Goal: Check status

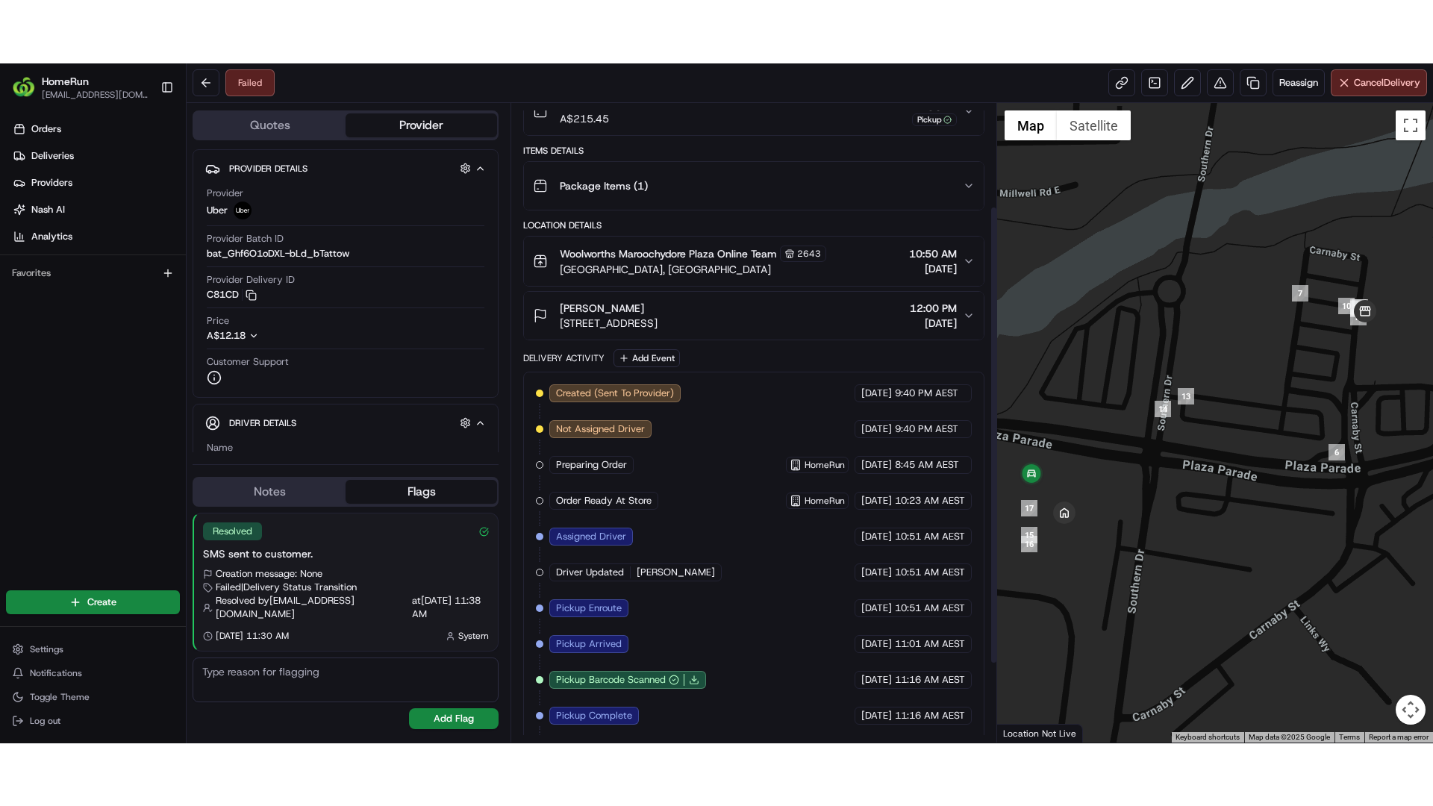
scroll to position [253, 0]
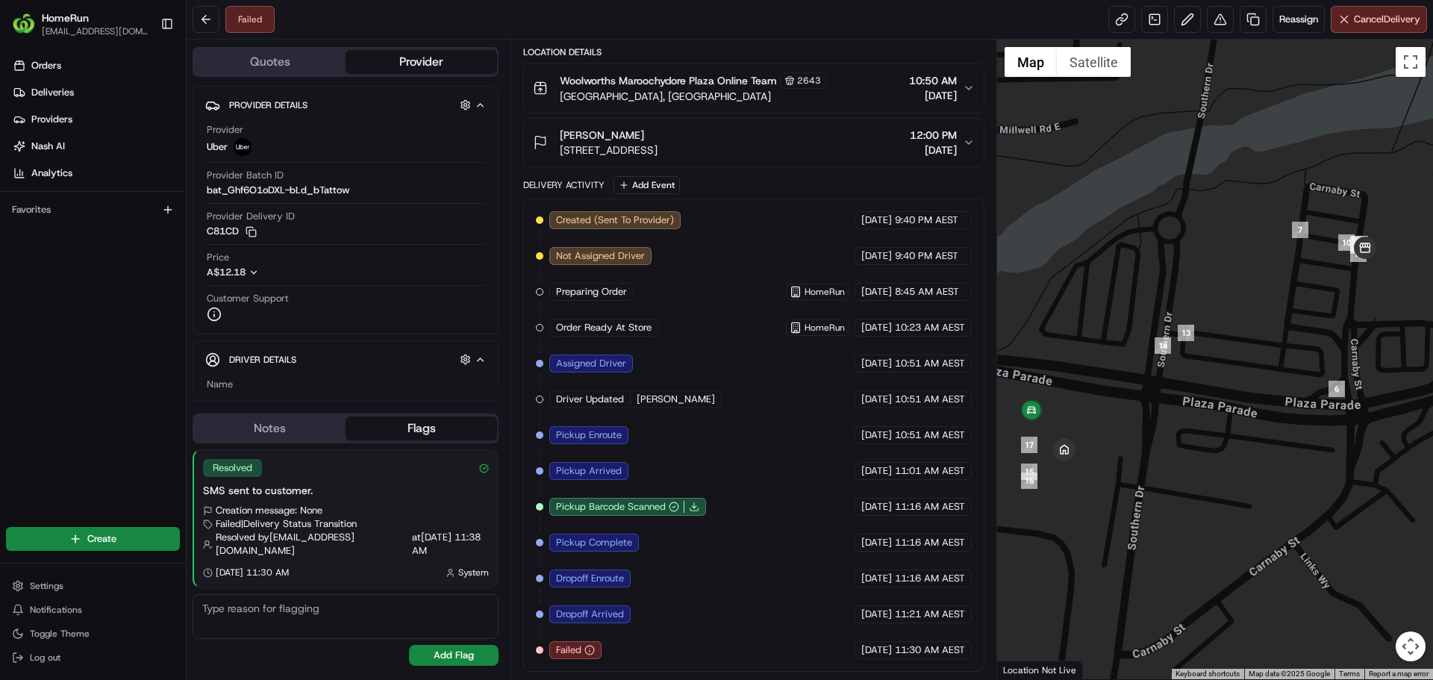
click at [311, 428] on button "Notes" at bounding box center [270, 429] width 152 height 24
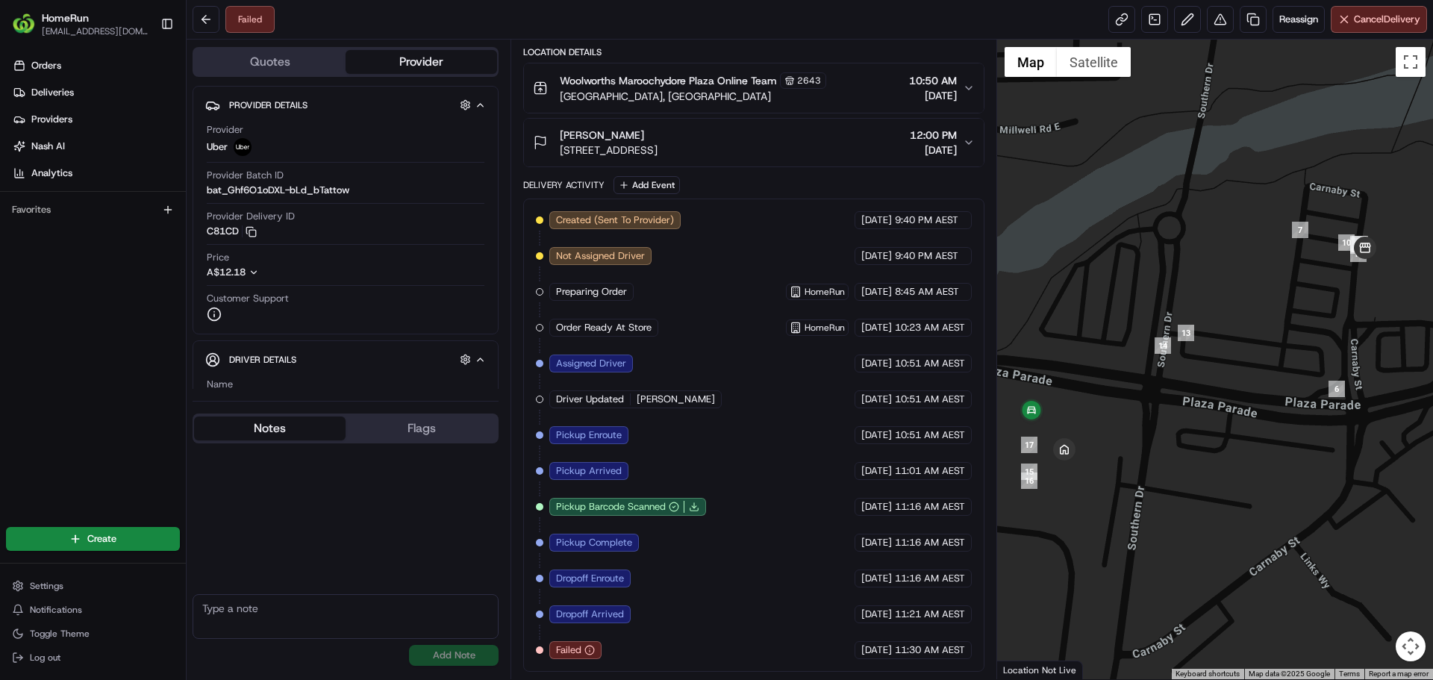
click at [387, 421] on button "Flags" at bounding box center [422, 429] width 152 height 24
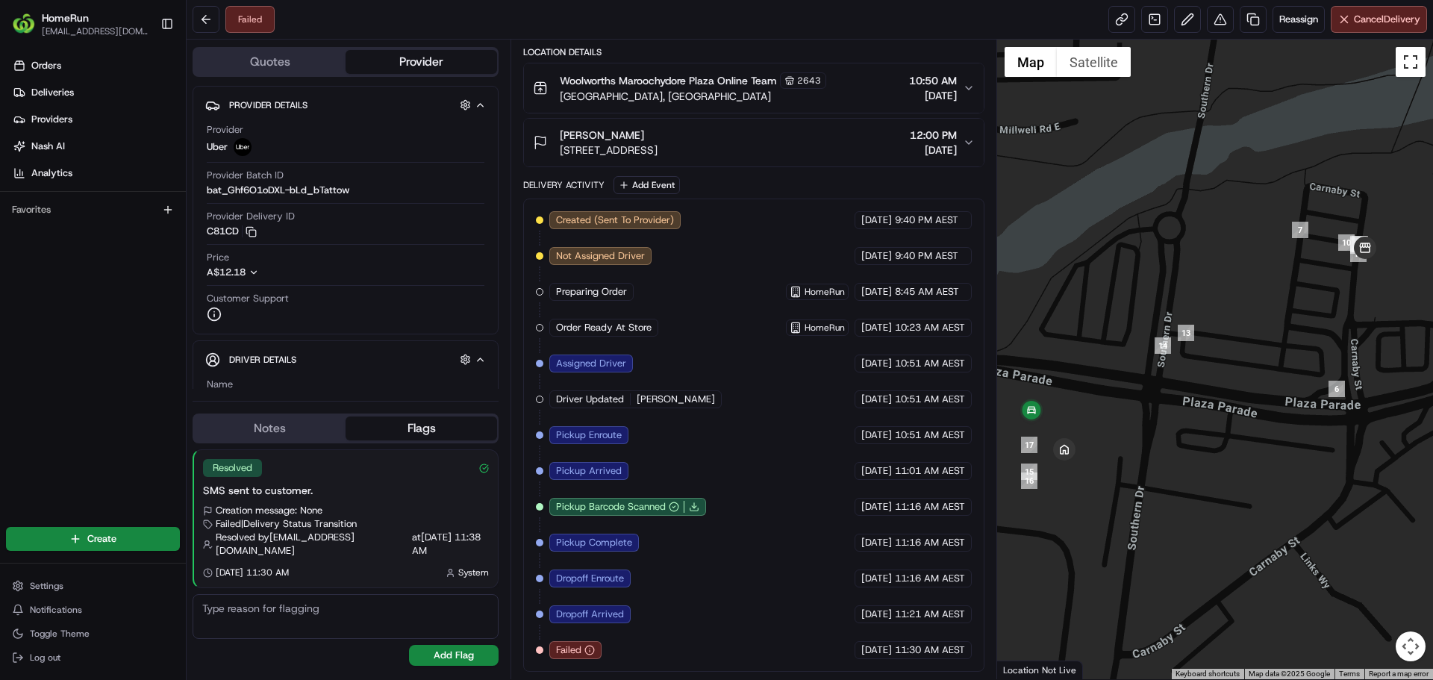
drag, startPoint x: 1407, startPoint y: 60, endPoint x: 1407, endPoint y: 150, distance: 90.3
click at [1407, 60] on button "Toggle fullscreen view" at bounding box center [1411, 62] width 30 height 30
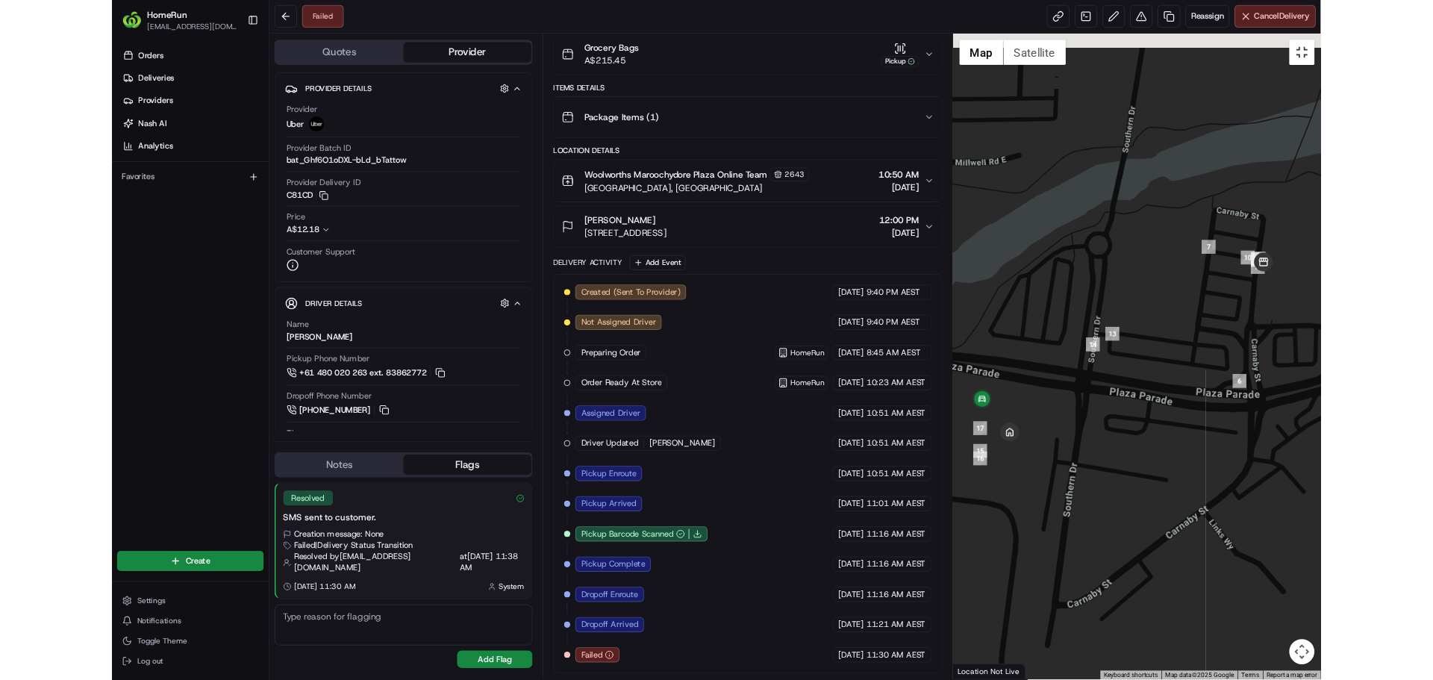
scroll to position [127, 0]
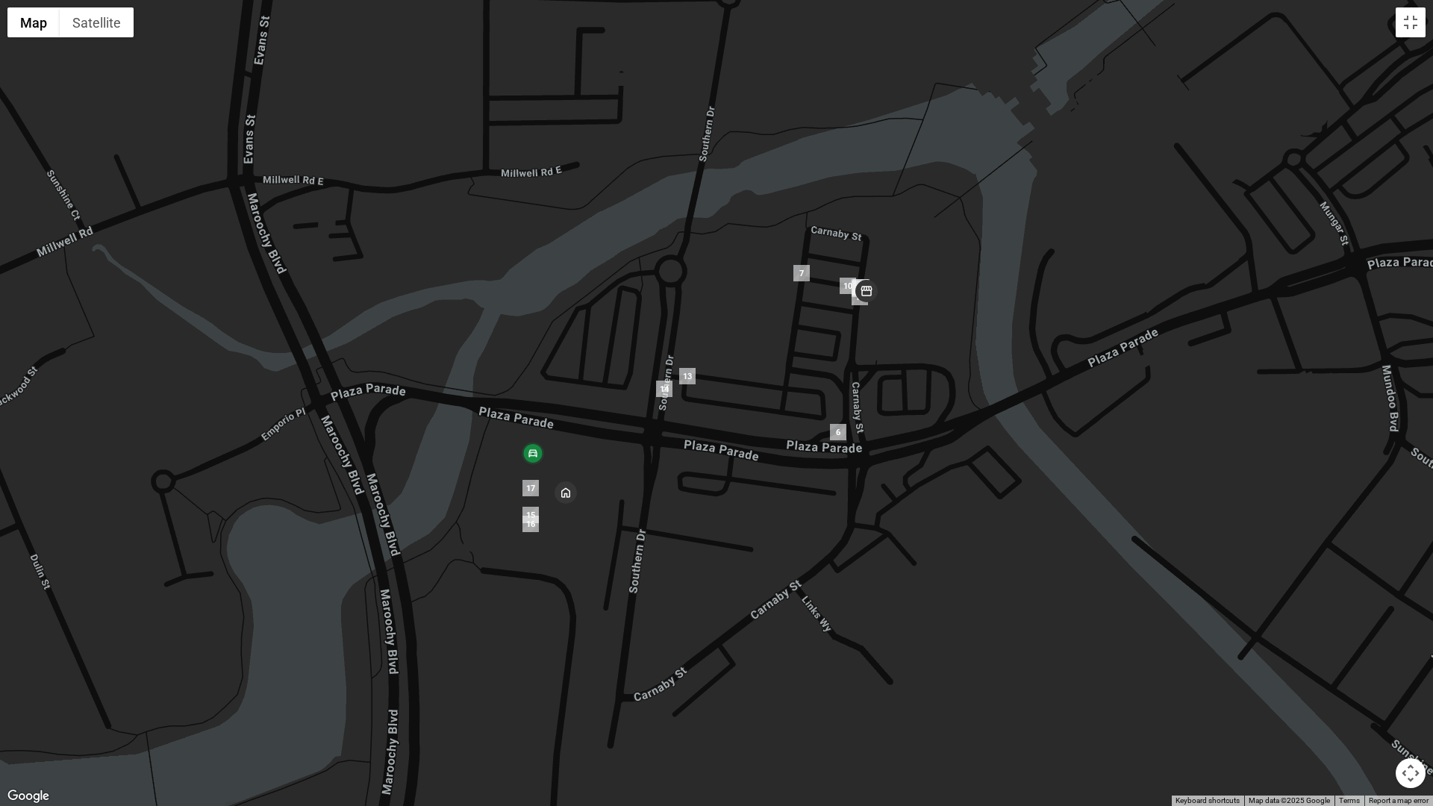
click at [1410, 38] on div at bounding box center [716, 403] width 1433 height 806
click at [1407, 28] on button "Toggle fullscreen view" at bounding box center [1411, 22] width 30 height 30
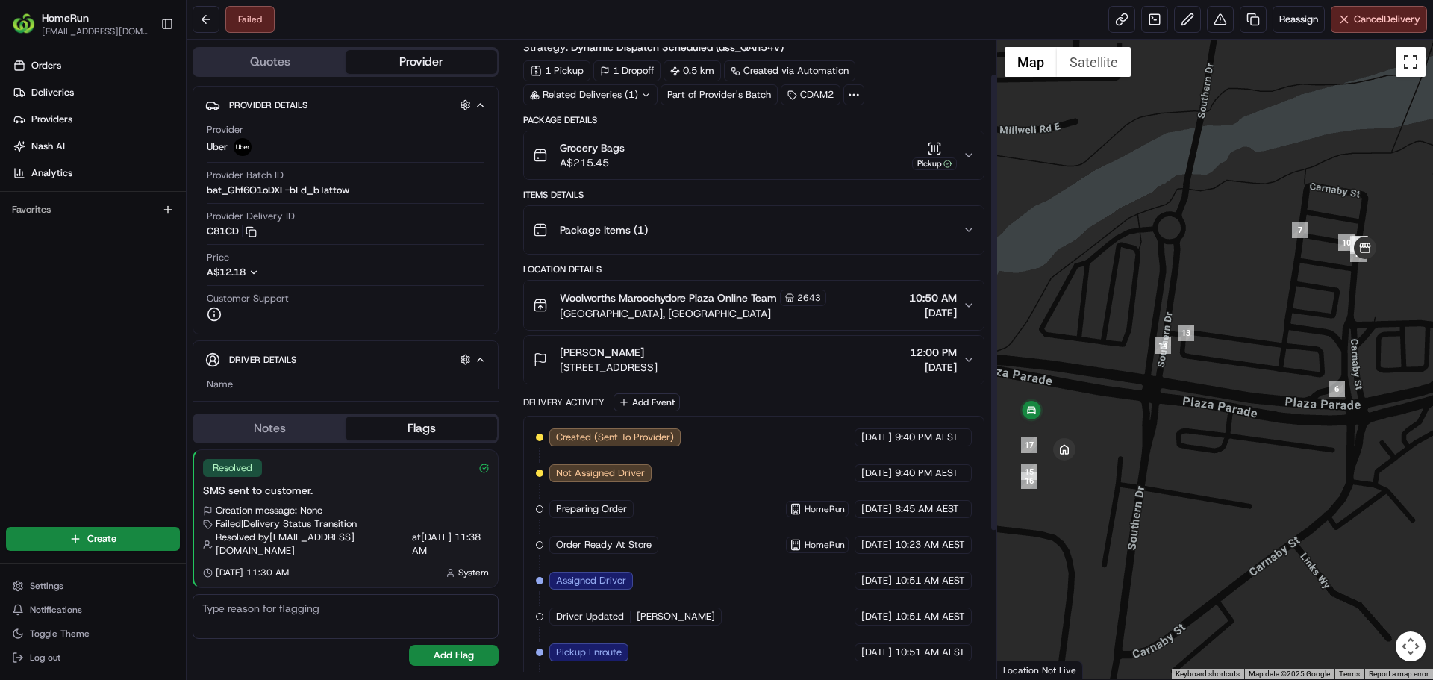
scroll to position [29, 0]
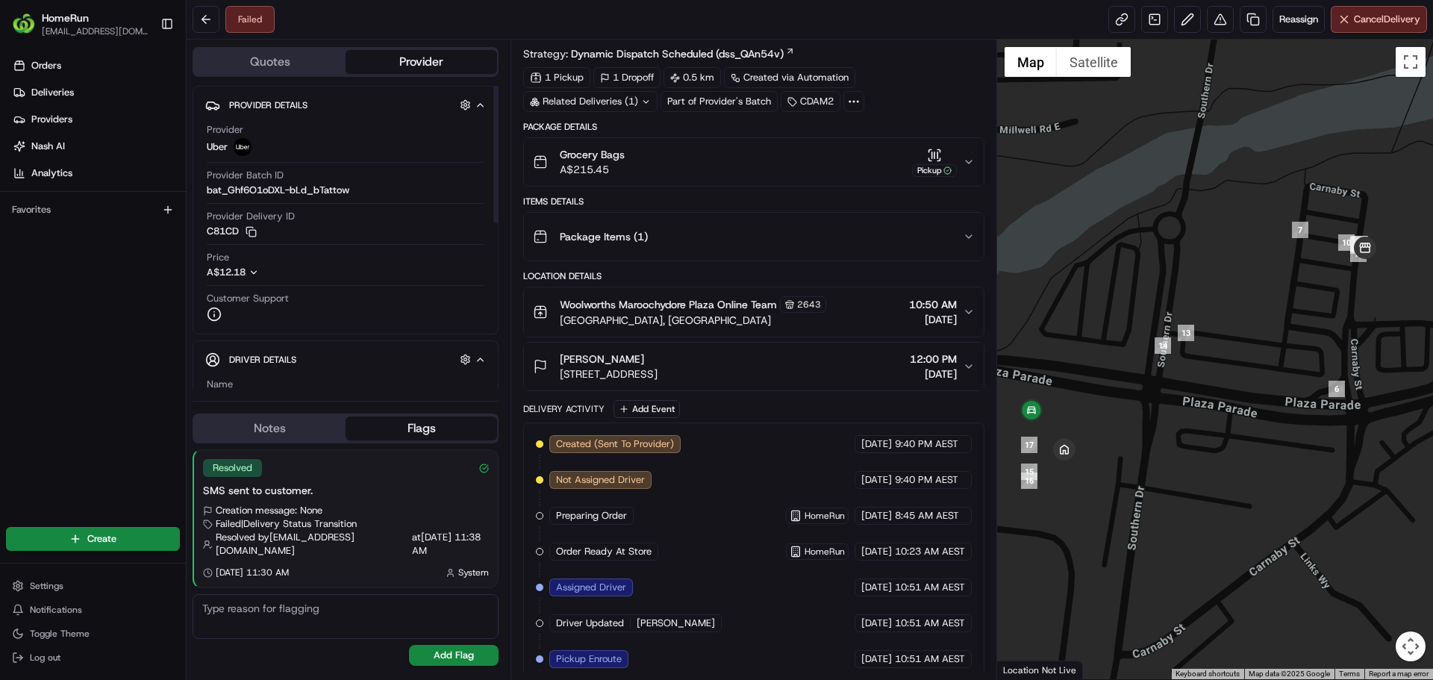
click at [298, 66] on button "Quotes" at bounding box center [270, 62] width 152 height 24
click at [405, 59] on button "Provider" at bounding box center [422, 62] width 152 height 24
click at [328, 433] on button "Notes" at bounding box center [270, 429] width 152 height 24
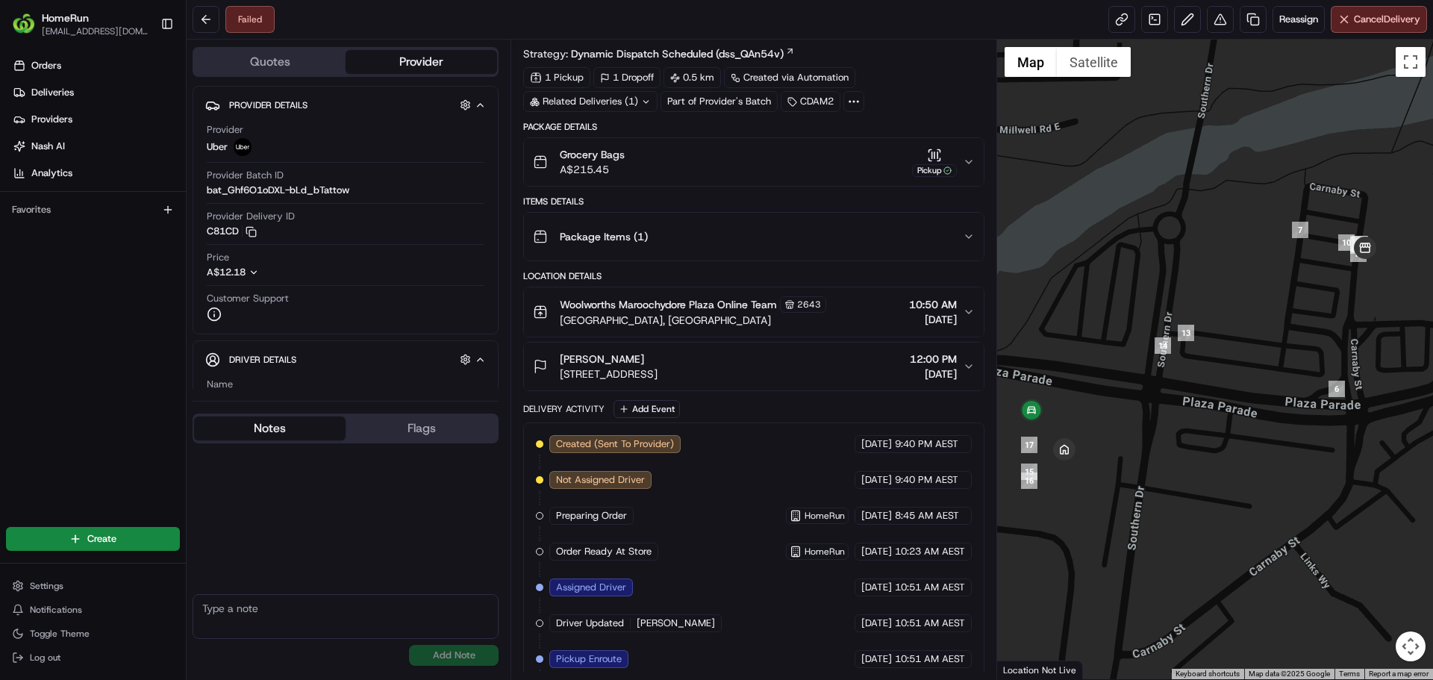
click at [432, 433] on button "Flags" at bounding box center [422, 429] width 152 height 24
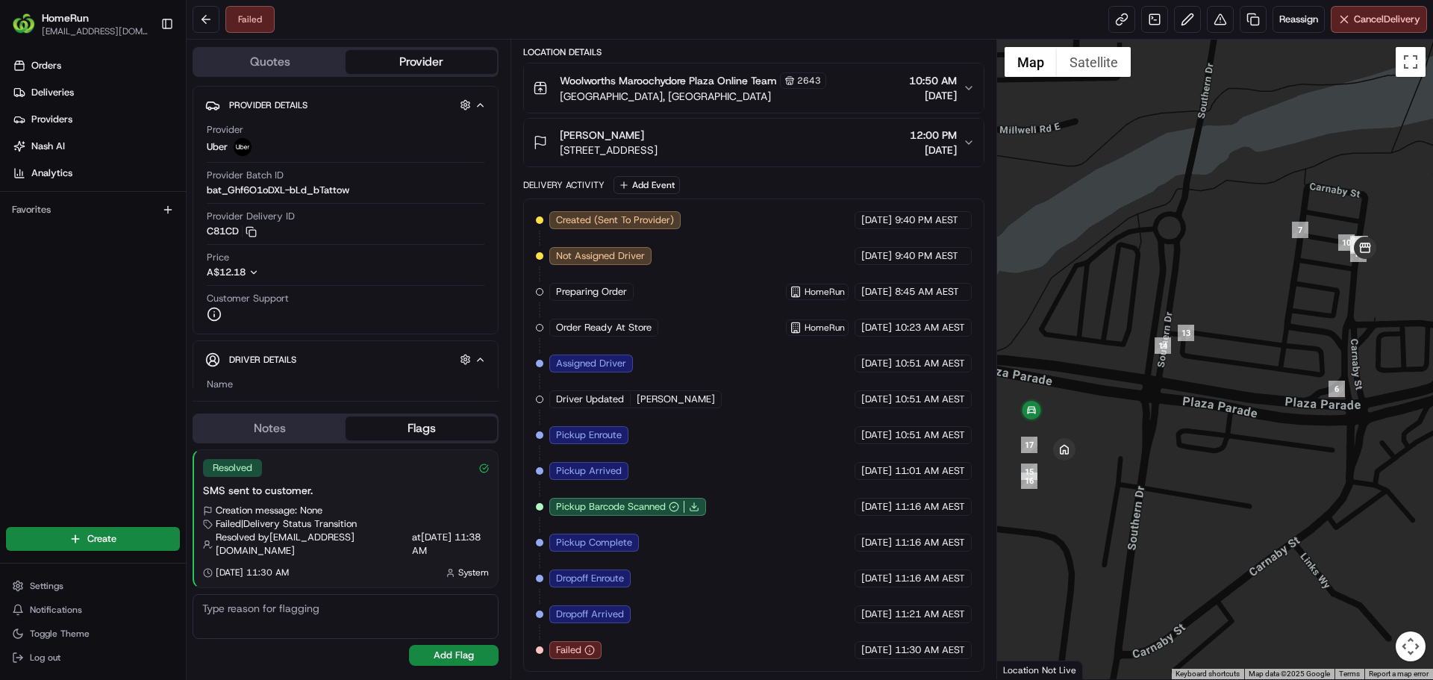
scroll to position [0, 0]
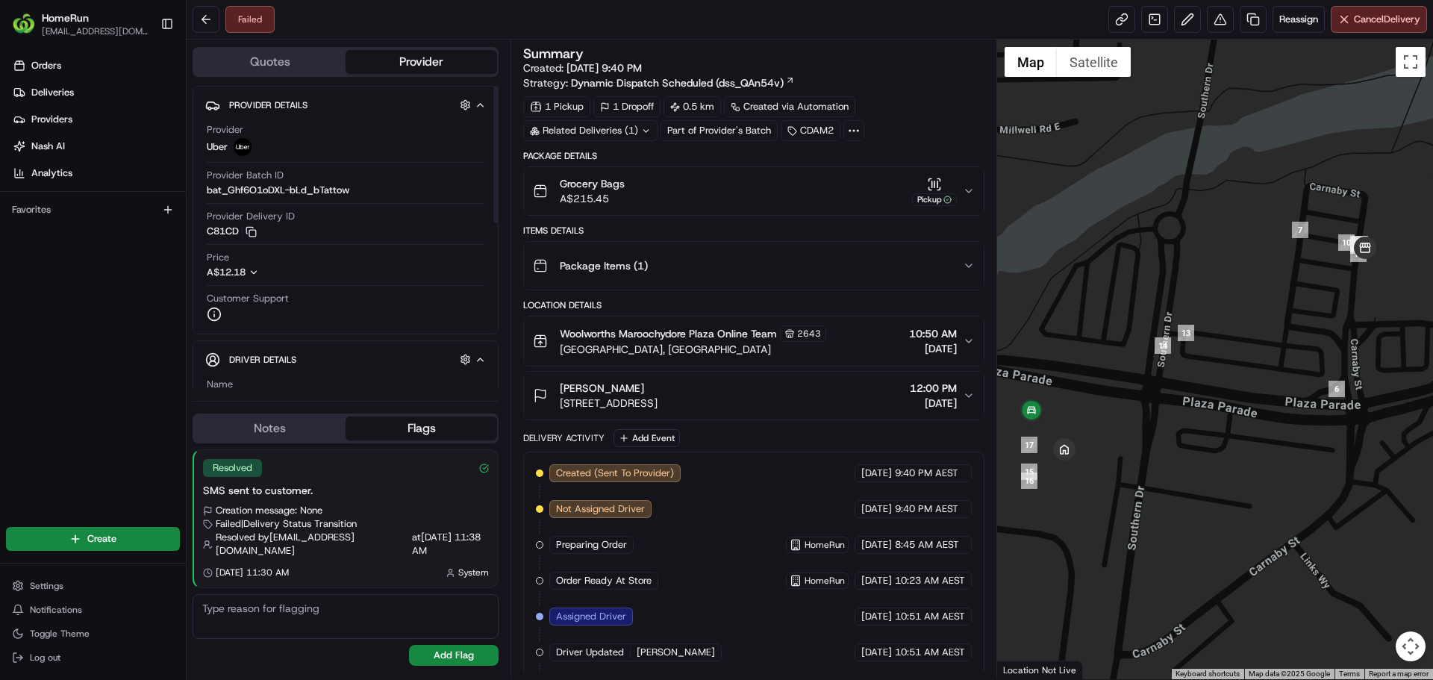
drag, startPoint x: 200, startPoint y: 25, endPoint x: 314, endPoint y: 234, distance: 238.8
click at [319, 244] on div "Failed Reassign Cancel Delivery Quotes Provider Provider Details Hidden ( 3 ) P…" at bounding box center [810, 340] width 1247 height 680
click at [1082, 82] on div at bounding box center [1215, 360] width 437 height 640
click at [1083, 74] on button "Satellite" at bounding box center [1094, 62] width 74 height 30
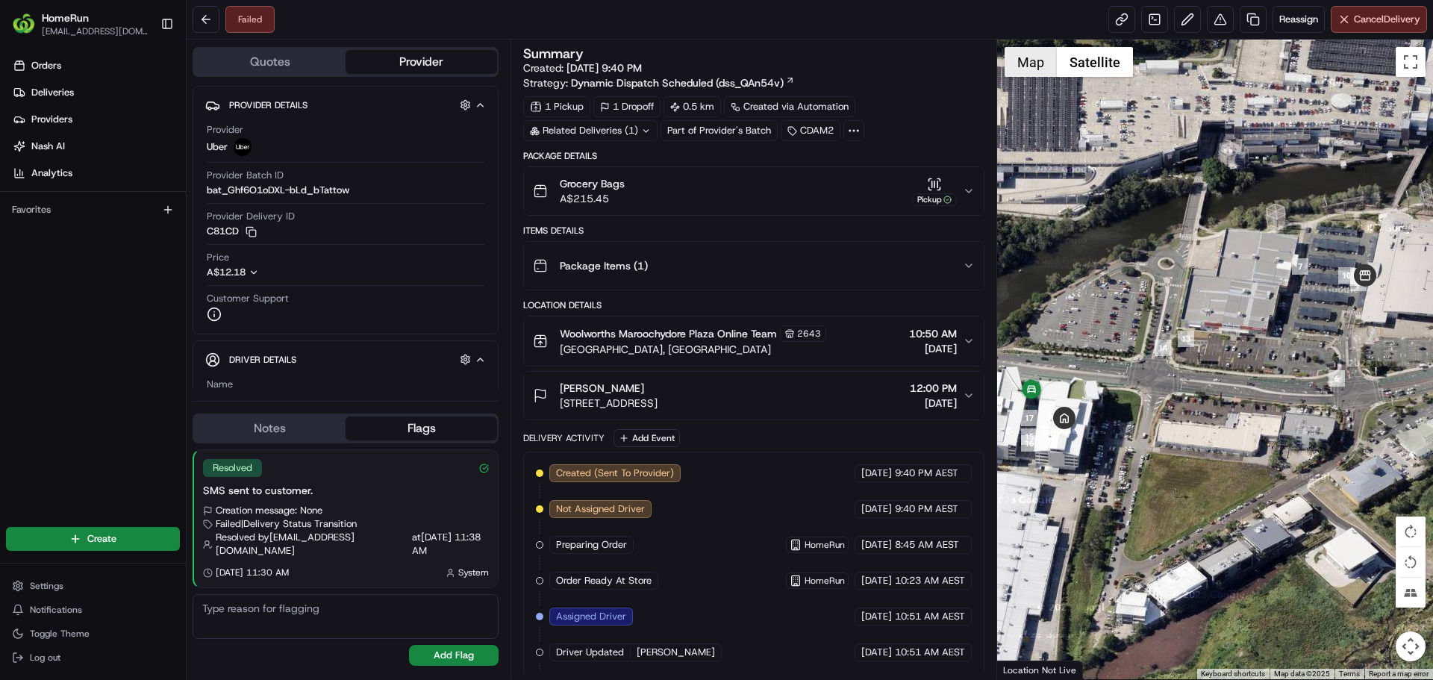
click at [1024, 66] on button "Map" at bounding box center [1031, 62] width 52 height 30
